Goal: Information Seeking & Learning: Compare options

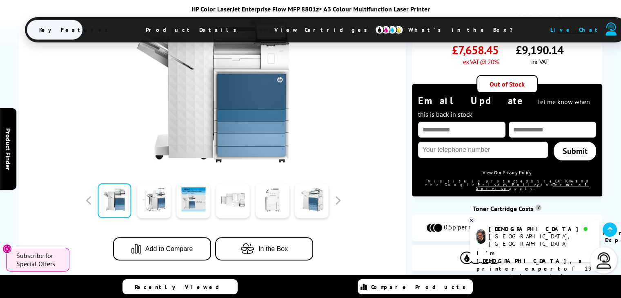
scroll to position [204, 0]
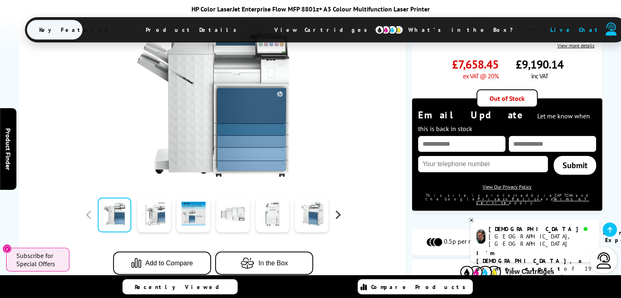
click at [338, 209] on button "button" at bounding box center [337, 215] width 12 height 12
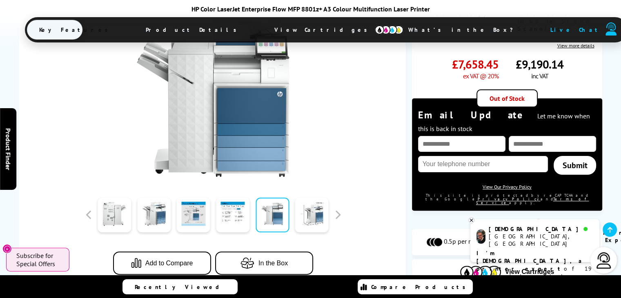
click at [274, 199] on link at bounding box center [271, 215] width 33 height 35
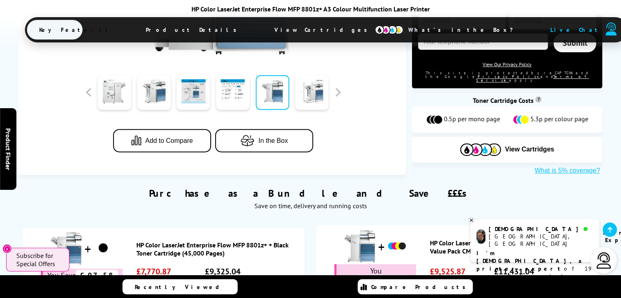
scroll to position [0, 0]
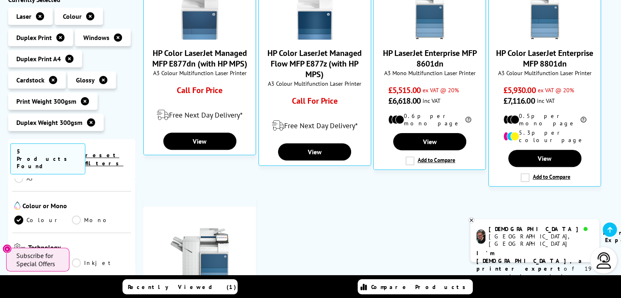
scroll to position [82, 0]
click at [89, 118] on icon at bounding box center [91, 122] width 8 height 8
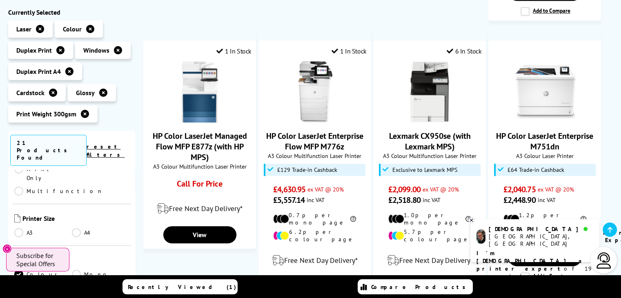
scroll to position [449, 0]
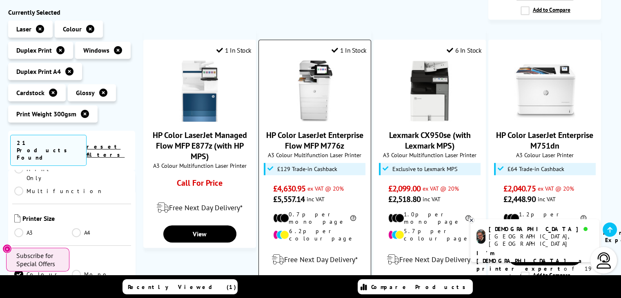
click at [318, 84] on img at bounding box center [314, 90] width 61 height 61
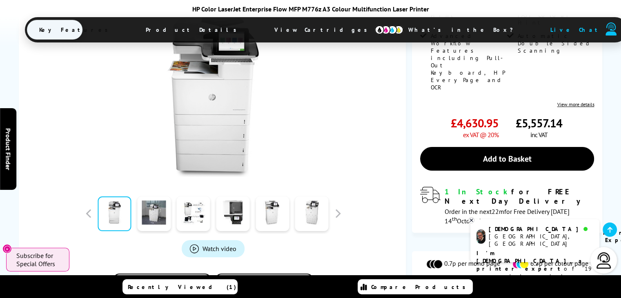
scroll to position [204, 0]
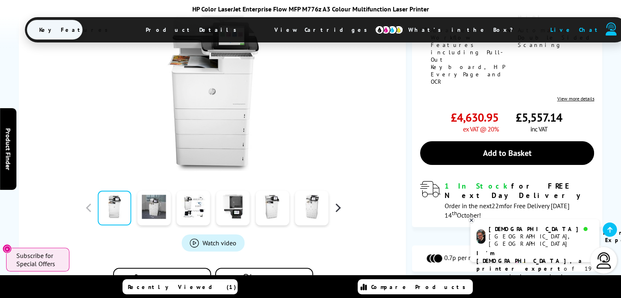
click at [337, 202] on button "button" at bounding box center [337, 208] width 12 height 12
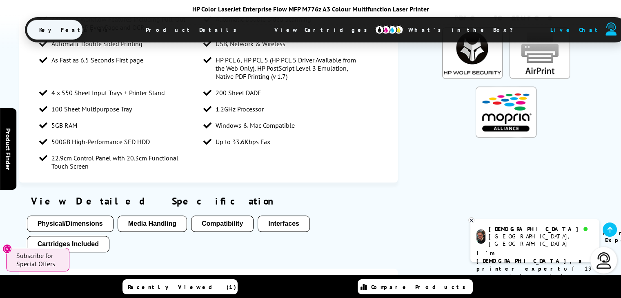
scroll to position [857, 0]
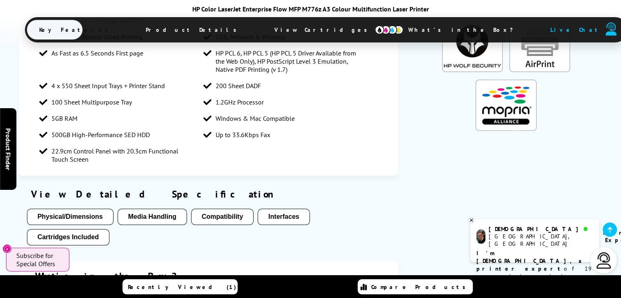
click at [145, 209] on button "Media Handling" at bounding box center [152, 217] width 69 height 16
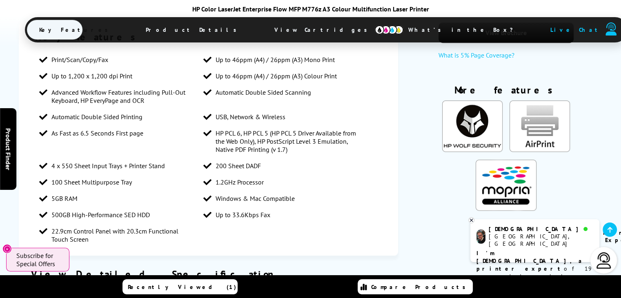
scroll to position [729, 0]
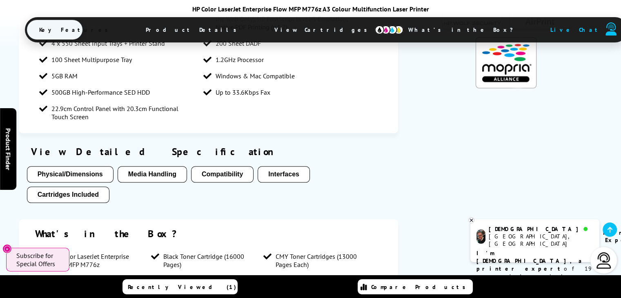
click at [145, 173] on button "Media Handling" at bounding box center [152, 174] width 69 height 16
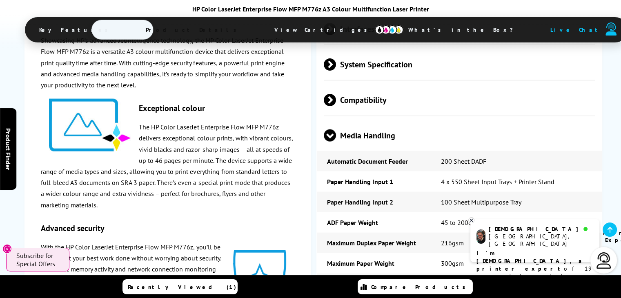
scroll to position [1872, 0]
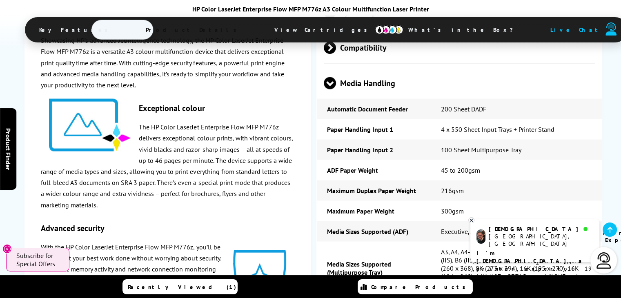
click at [474, 221] on div "Christian Manchester, UK Printer Expert I'm Christian, a printer expert of 19 y…" at bounding box center [534, 240] width 129 height 43
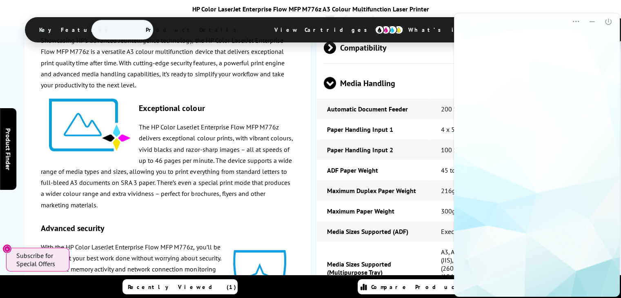
scroll to position [0, 0]
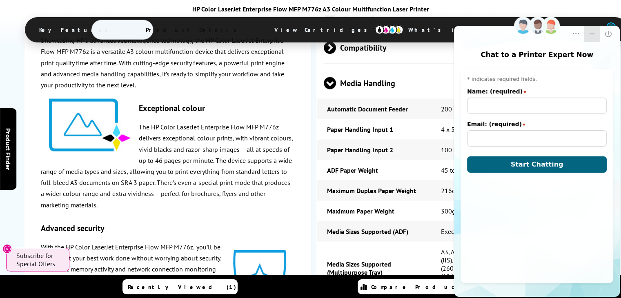
click at [595, 32] on icon "Minimize" at bounding box center [592, 34] width 8 height 8
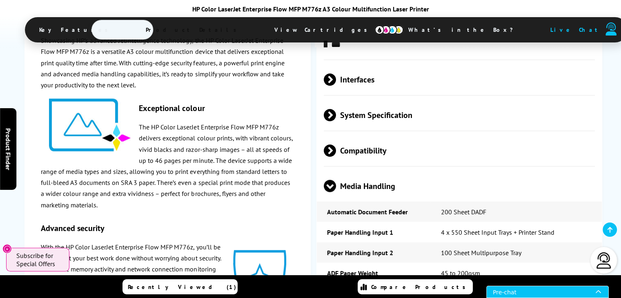
scroll to position [1668, 0]
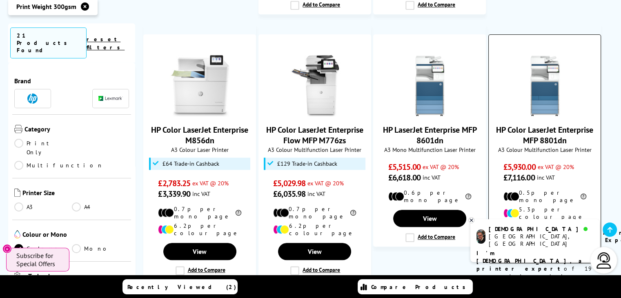
scroll to position [743, 0]
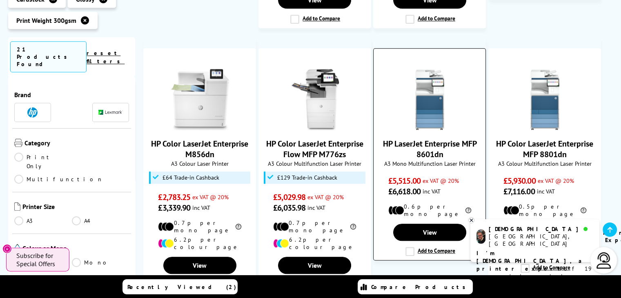
click at [420, 138] on link "HP LaserJet Enterprise MFP 8601dn" at bounding box center [429, 148] width 94 height 21
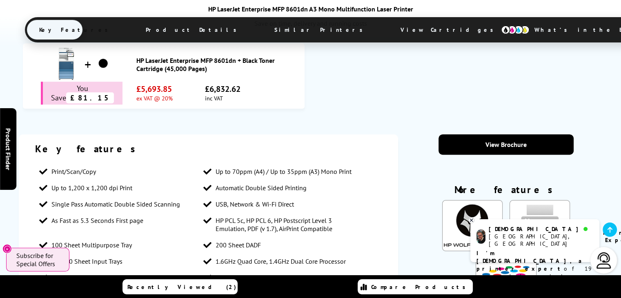
scroll to position [694, 0]
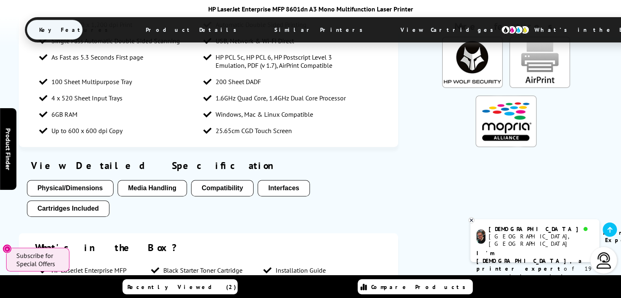
click at [153, 180] on button "Media Handling" at bounding box center [152, 188] width 69 height 16
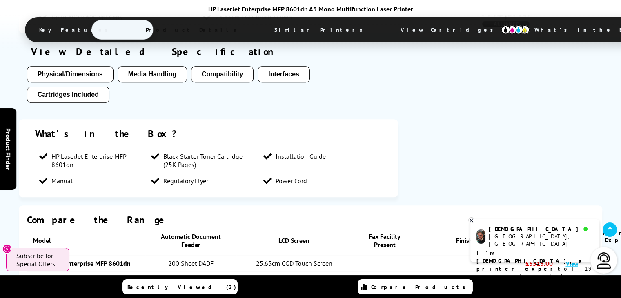
scroll to position [775, 0]
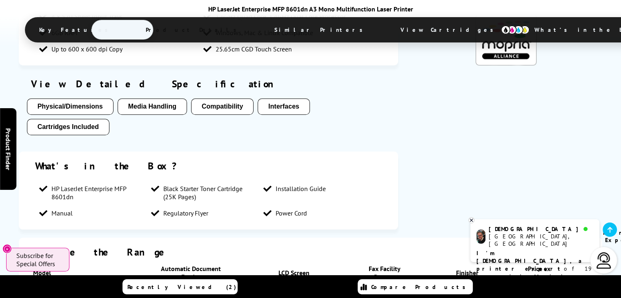
click at [151, 98] on button "Media Handling" at bounding box center [152, 106] width 69 height 16
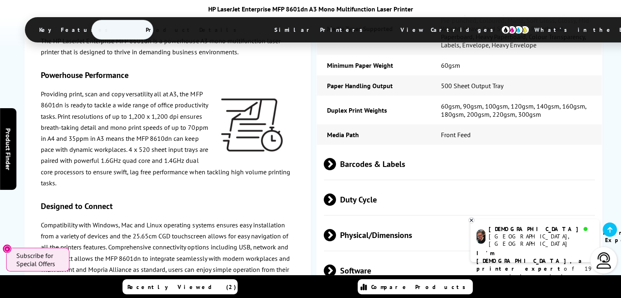
scroll to position [1971, 0]
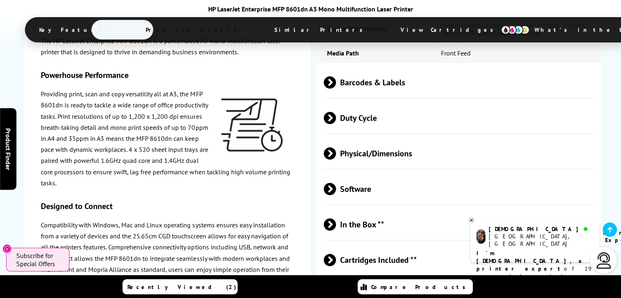
click at [421, 174] on span "Software" at bounding box center [459, 189] width 271 height 31
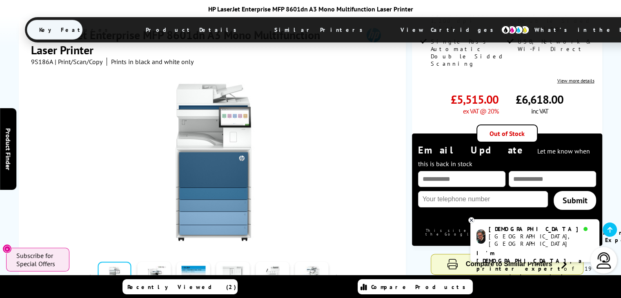
scroll to position [163, 0]
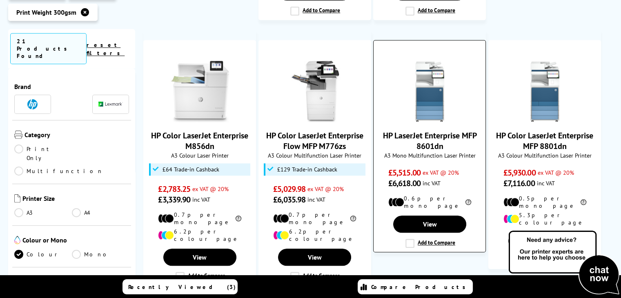
scroll to position [743, 0]
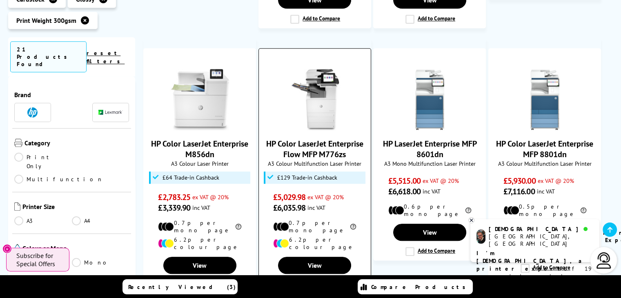
click at [310, 102] on img at bounding box center [314, 99] width 61 height 61
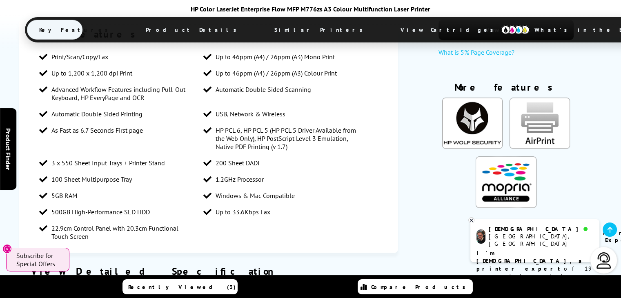
scroll to position [857, 0]
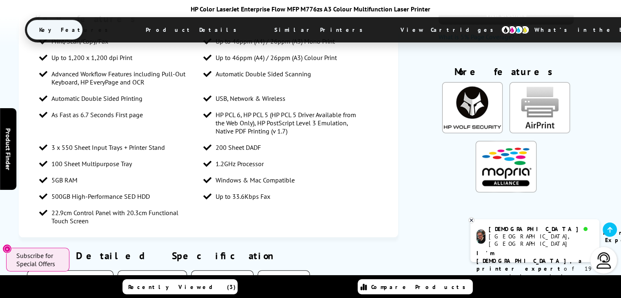
click at [153, 270] on button "Media Handling" at bounding box center [152, 278] width 69 height 16
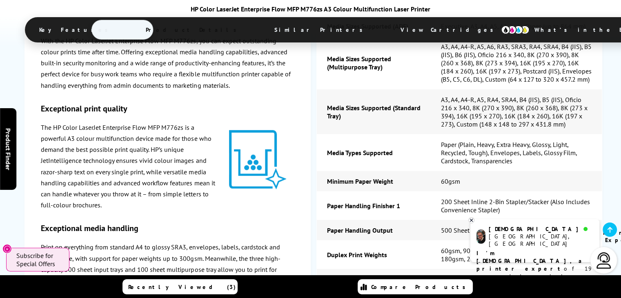
scroll to position [2149, 0]
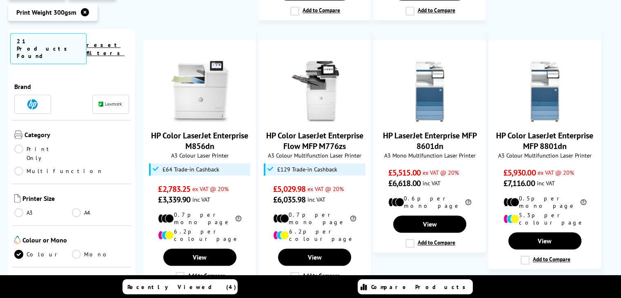
scroll to position [743, 0]
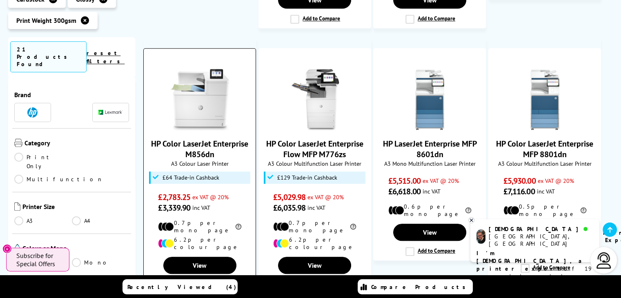
click at [188, 93] on img at bounding box center [199, 99] width 61 height 61
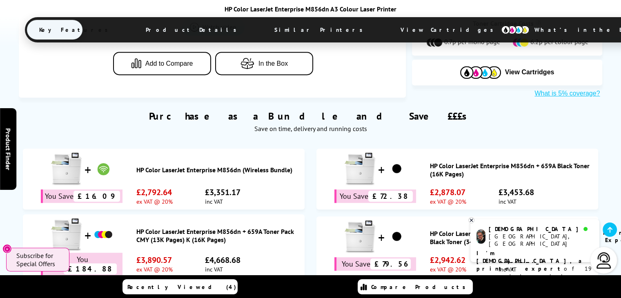
scroll to position [775, 0]
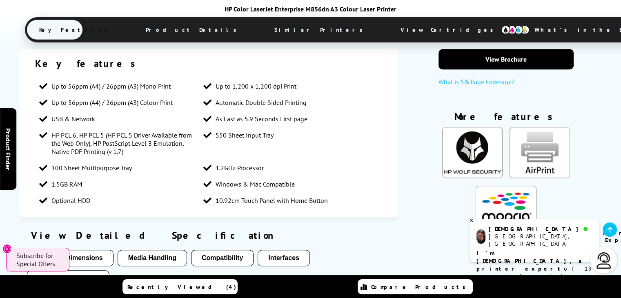
click at [147, 250] on button "Media Handling" at bounding box center [152, 258] width 69 height 16
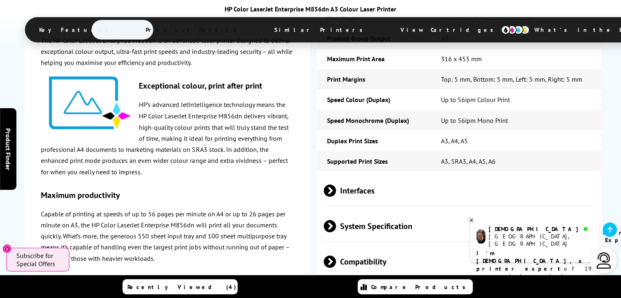
scroll to position [1601, 0]
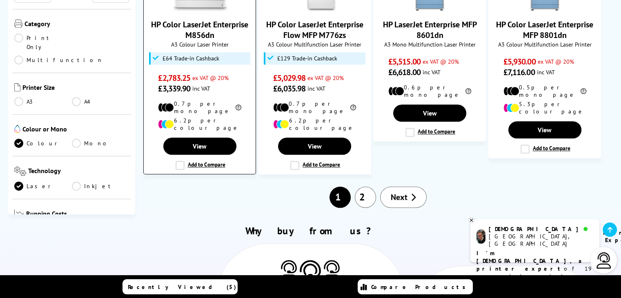
scroll to position [743, 0]
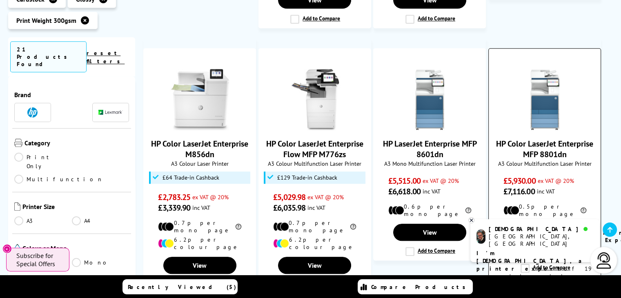
click at [537, 112] on div "HP Color LaserJet Enterprise MFP 8801dn A3 Colour Multifunction Laser Printer £…" at bounding box center [545, 133] width 104 height 128
click at [552, 240] on link "View" at bounding box center [544, 248] width 73 height 17
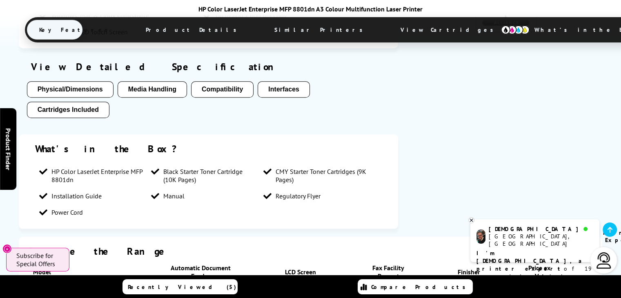
scroll to position [735, 0]
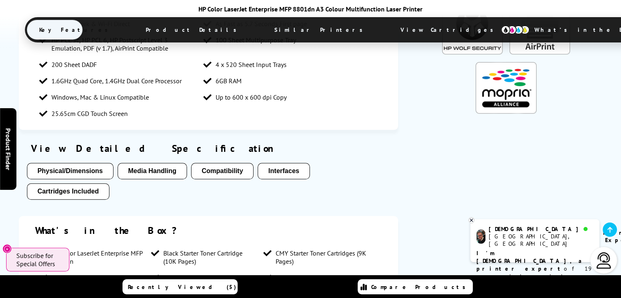
click at [146, 163] on button "Media Handling" at bounding box center [152, 171] width 69 height 16
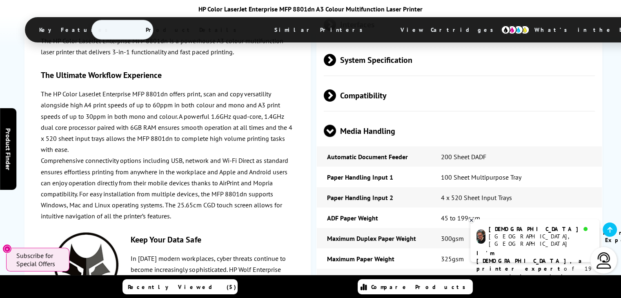
scroll to position [1597, 0]
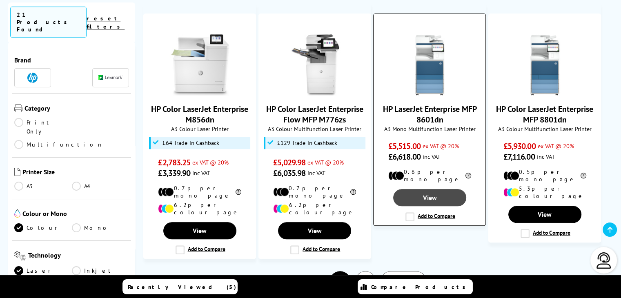
scroll to position [865, 0]
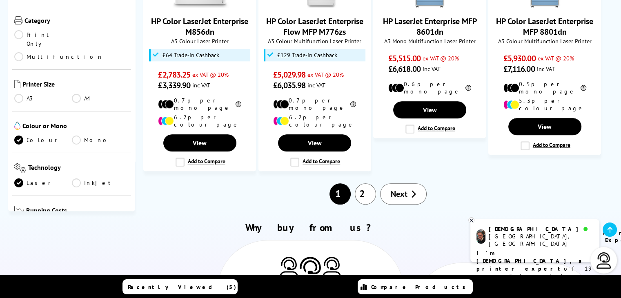
click at [404, 189] on span "Next" at bounding box center [399, 194] width 17 height 11
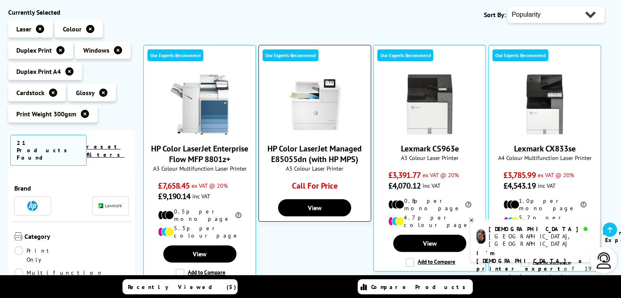
scroll to position [163, 0]
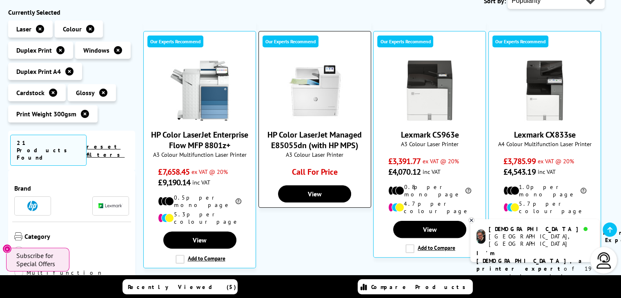
click at [317, 90] on img at bounding box center [314, 90] width 61 height 61
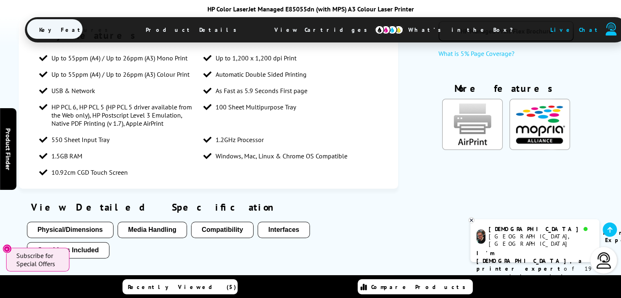
scroll to position [531, 0]
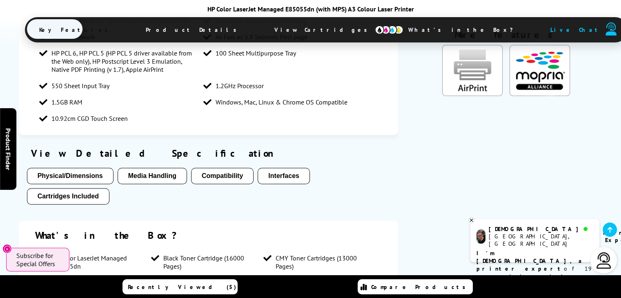
click at [135, 176] on button "Media Handling" at bounding box center [152, 176] width 69 height 16
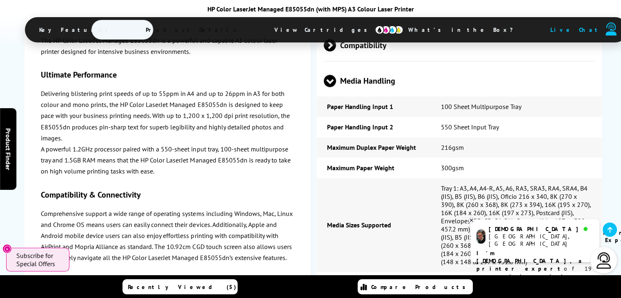
scroll to position [1267, 0]
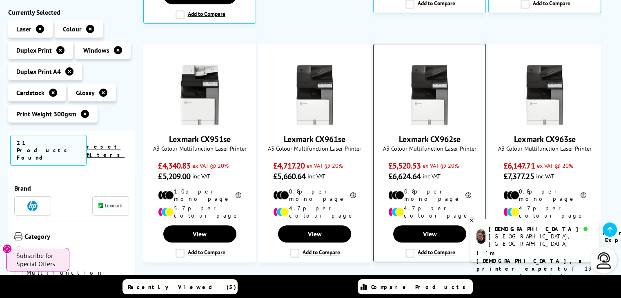
scroll to position [408, 0]
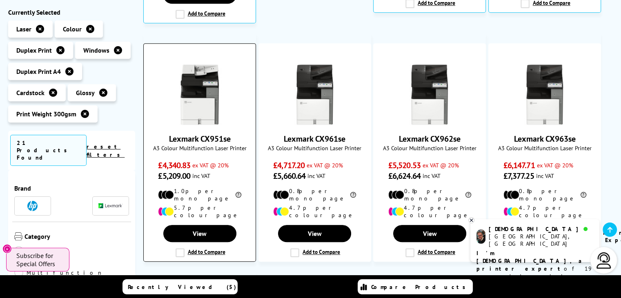
click at [184, 97] on img at bounding box center [199, 94] width 61 height 61
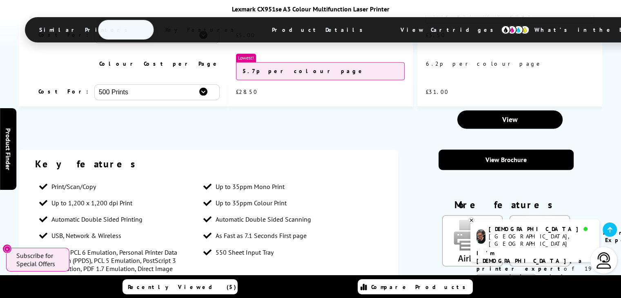
scroll to position [1306, 0]
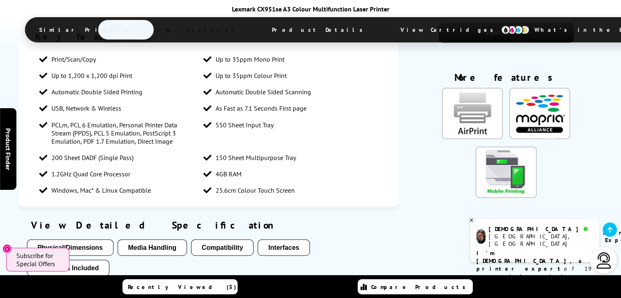
click at [168, 239] on button "Media Handling" at bounding box center [152, 247] width 69 height 16
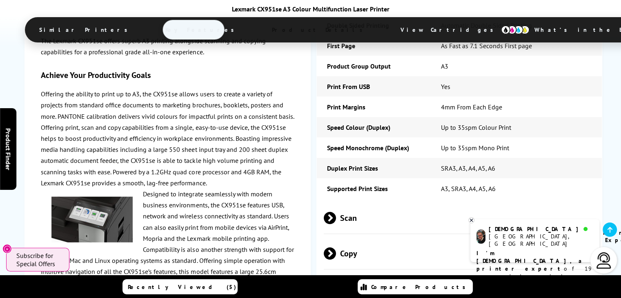
scroll to position [2348, 0]
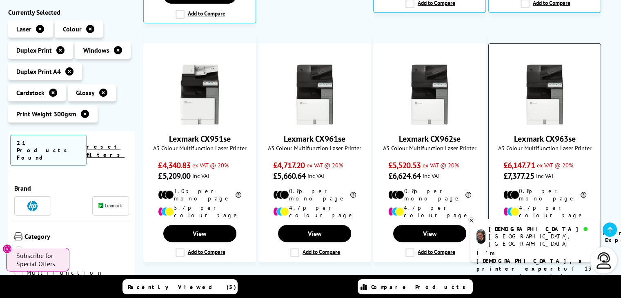
click at [542, 102] on img at bounding box center [544, 94] width 61 height 61
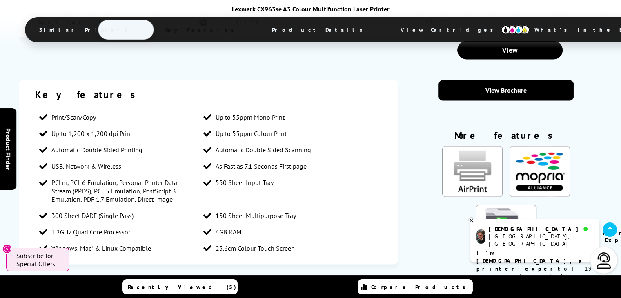
scroll to position [1428, 0]
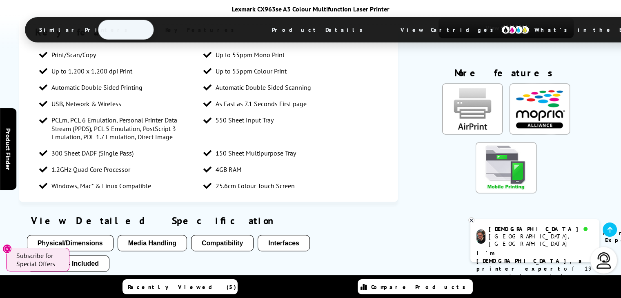
click at [157, 235] on button "Media Handling" at bounding box center [152, 243] width 69 height 16
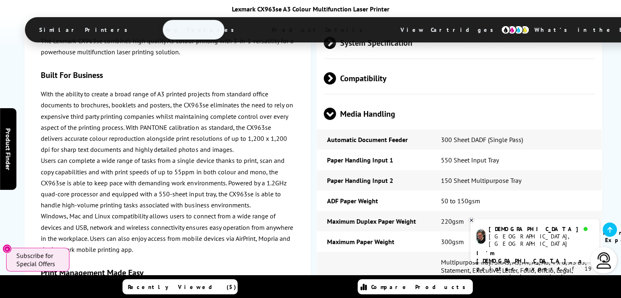
scroll to position [2328, 0]
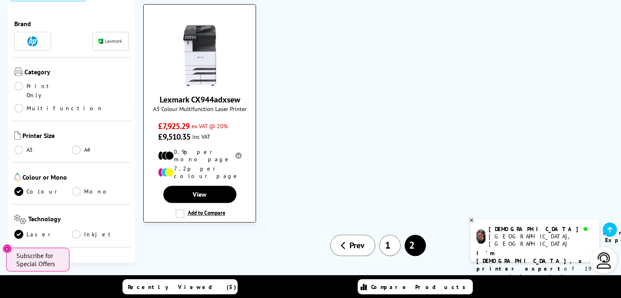
click at [190, 27] on img at bounding box center [199, 55] width 61 height 61
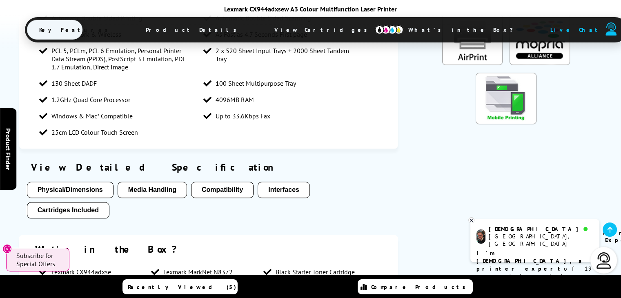
scroll to position [980, 0]
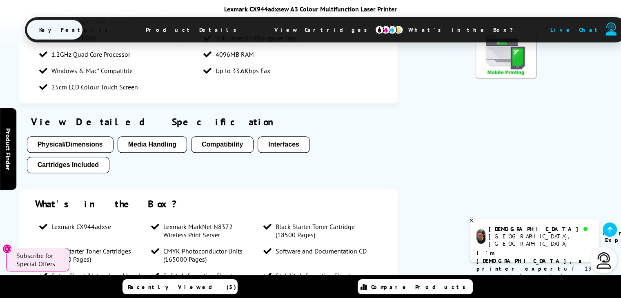
click at [131, 147] on button "Media Handling" at bounding box center [152, 144] width 69 height 16
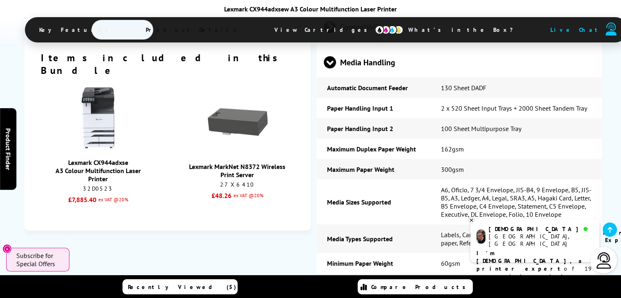
scroll to position [1787, 0]
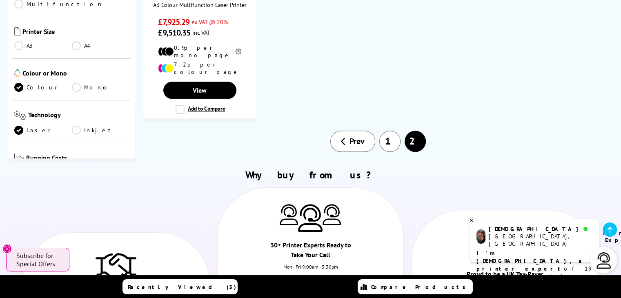
scroll to position [775, 0]
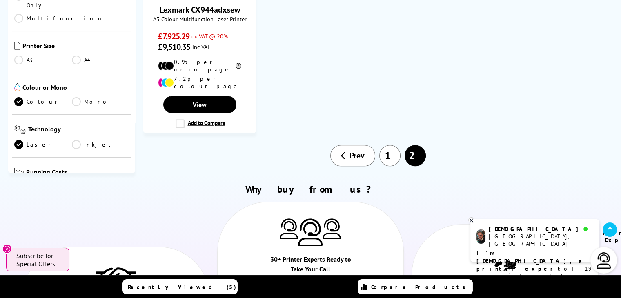
click at [394, 145] on link "1" at bounding box center [389, 155] width 21 height 21
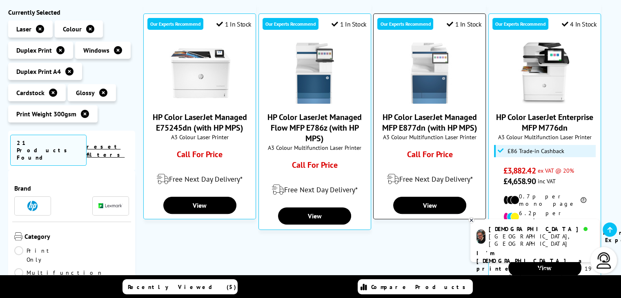
scroll to position [204, 0]
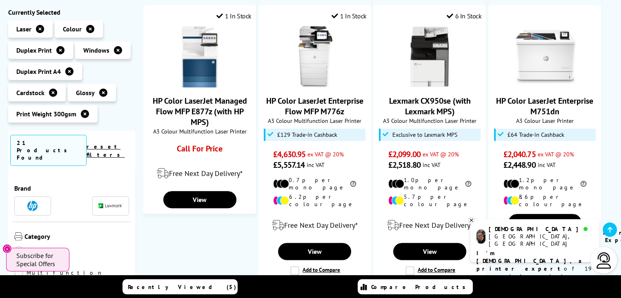
scroll to position [490, 0]
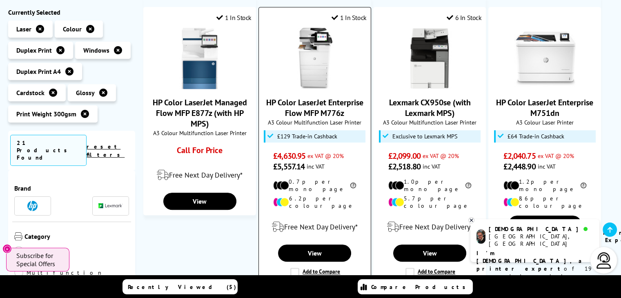
click at [315, 58] on img at bounding box center [314, 58] width 61 height 61
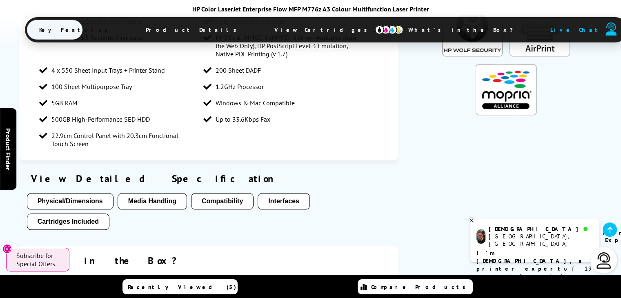
scroll to position [939, 0]
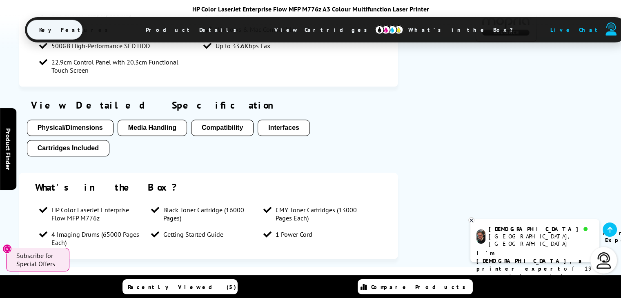
click at [160, 125] on button "Media Handling" at bounding box center [152, 128] width 69 height 16
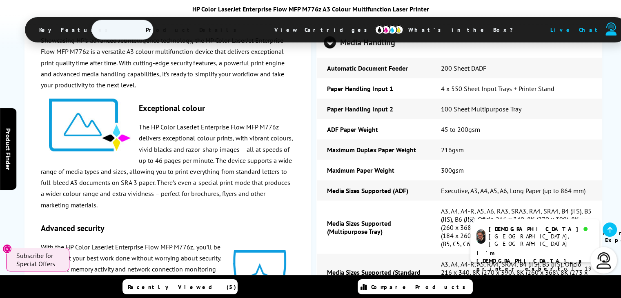
scroll to position [1586, 0]
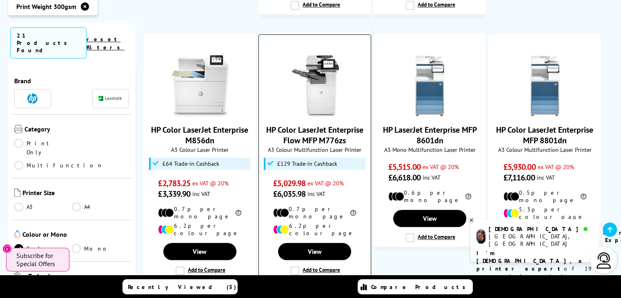
scroll to position [775, 0]
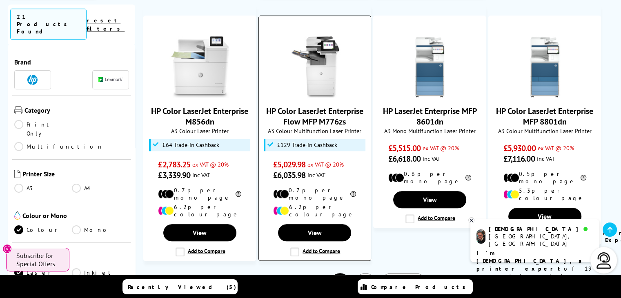
click at [334, 56] on img at bounding box center [314, 66] width 61 height 61
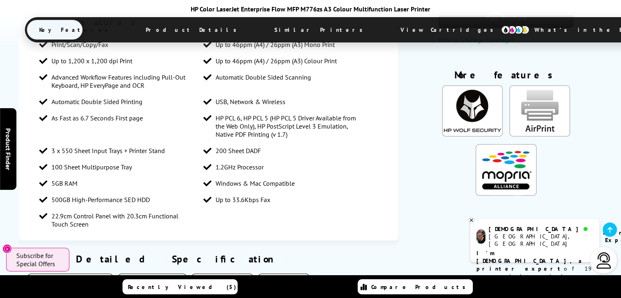
scroll to position [898, 0]
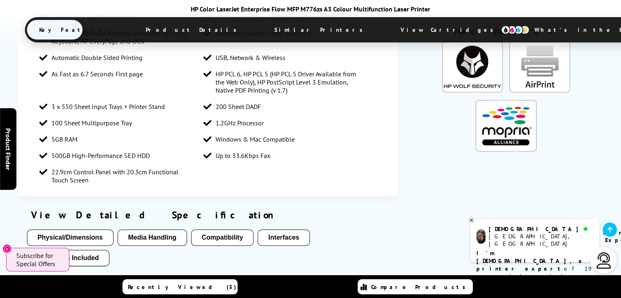
click at [142, 229] on button "Media Handling" at bounding box center [152, 237] width 69 height 16
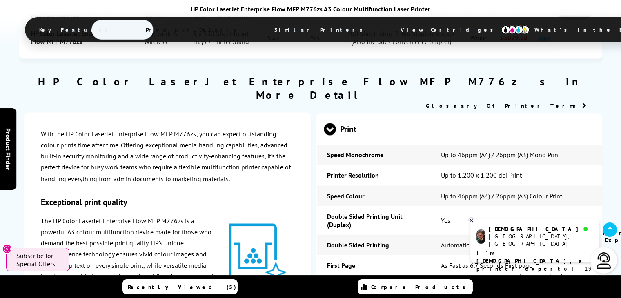
scroll to position [1047, 0]
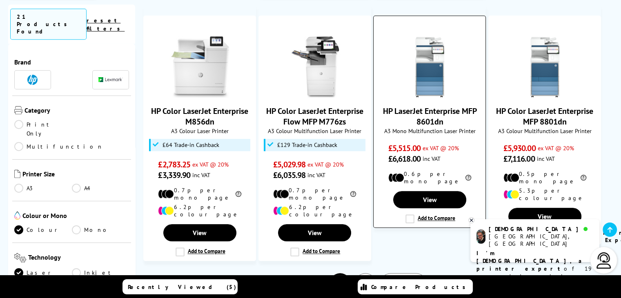
click at [429, 36] on img at bounding box center [429, 66] width 61 height 61
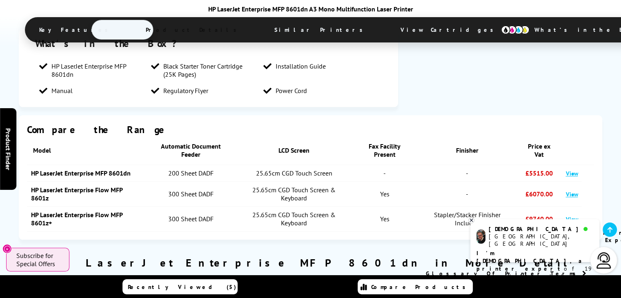
scroll to position [694, 0]
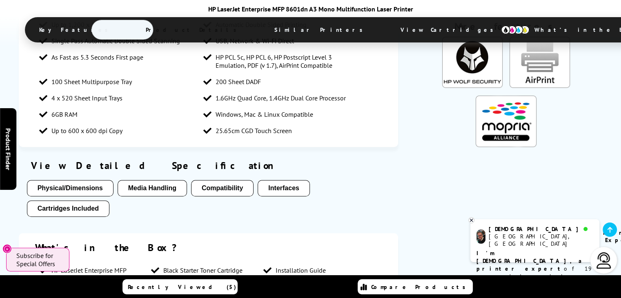
click at [156, 180] on button "Media Handling" at bounding box center [152, 188] width 69 height 16
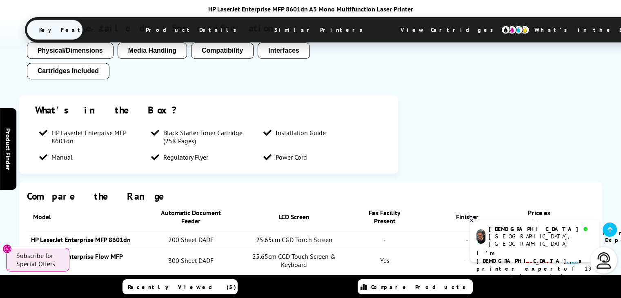
scroll to position [898, 0]
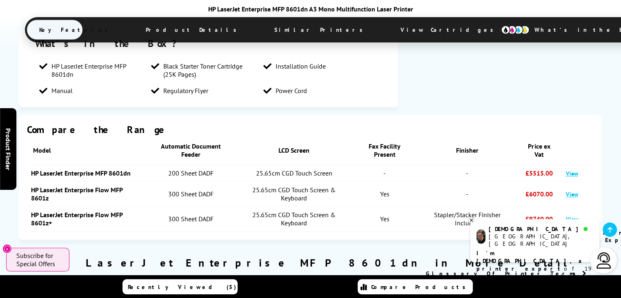
click at [571, 215] on link "View" at bounding box center [571, 219] width 12 height 8
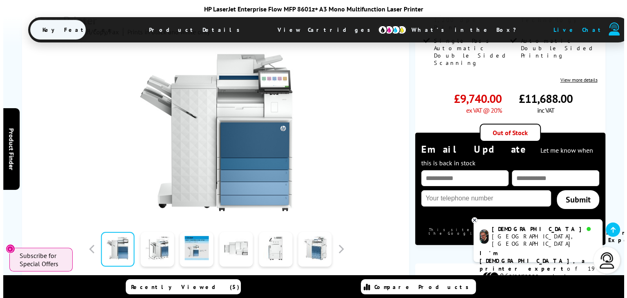
scroll to position [163, 0]
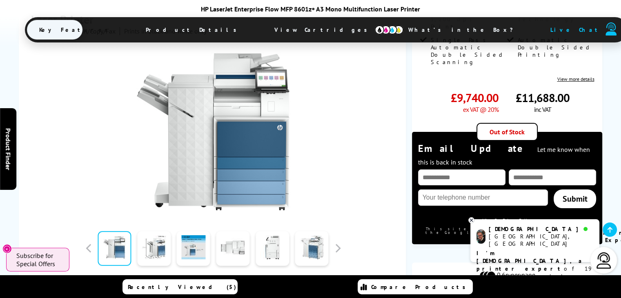
click at [255, 142] on img at bounding box center [213, 131] width 160 height 160
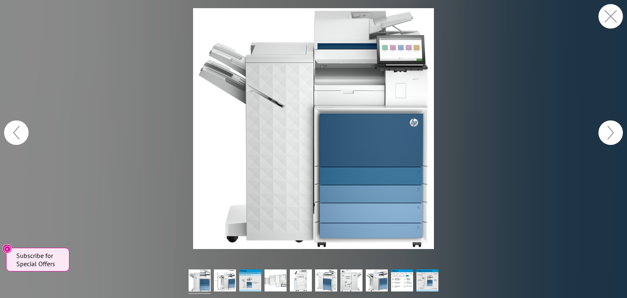
click at [612, 138] on button "button" at bounding box center [610, 132] width 24 height 24
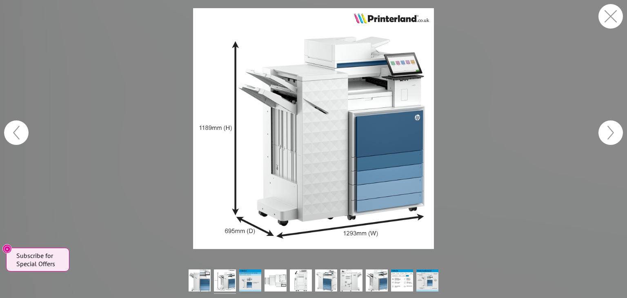
click at [612, 138] on button "button" at bounding box center [610, 132] width 24 height 24
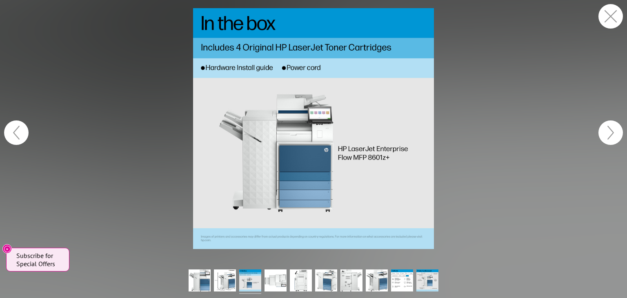
click at [612, 138] on button "button" at bounding box center [610, 132] width 24 height 24
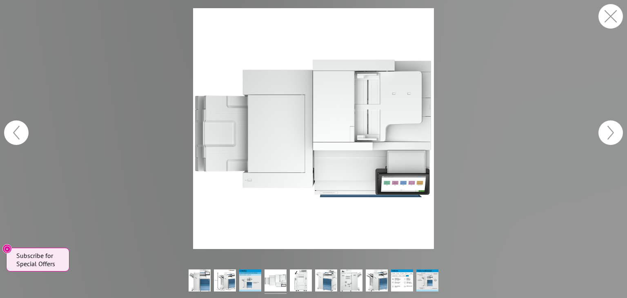
click at [612, 138] on button "button" at bounding box center [610, 132] width 24 height 24
